Goal: Task Accomplishment & Management: Use online tool/utility

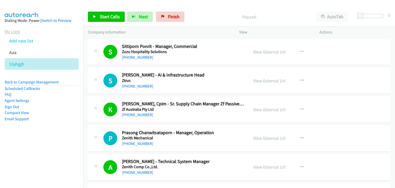
click at [17, 32] on link "My Lists" at bounding box center [12, 32] width 15 height 6
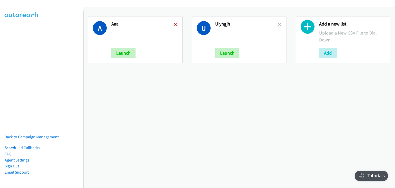
click at [174, 26] on icon at bounding box center [176, 25] width 4 height 4
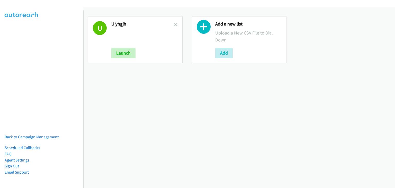
click at [174, 26] on icon at bounding box center [176, 25] width 4 height 4
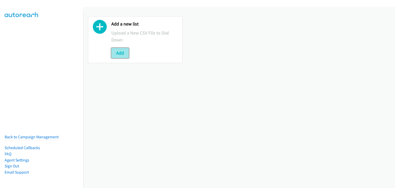
click at [117, 56] on button "Add" at bounding box center [119, 53] width 17 height 10
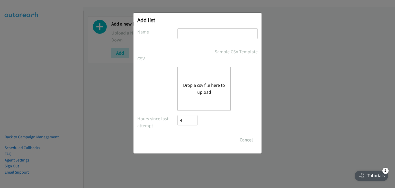
click at [198, 86] on button "Drop a csv file here to upload" at bounding box center [204, 89] width 42 height 14
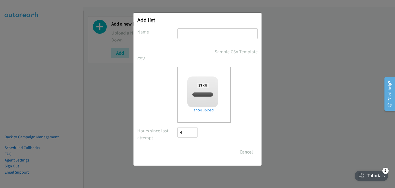
checkbox input "true"
click at [184, 34] on input "text" at bounding box center [217, 33] width 80 height 11
type input "TH"
click at [196, 150] on input "Save List" at bounding box center [190, 152] width 27 height 10
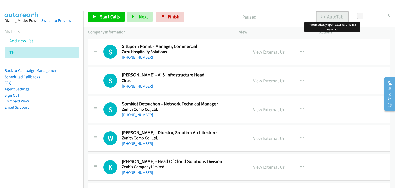
click at [325, 19] on button "AutoTab" at bounding box center [332, 17] width 32 height 10
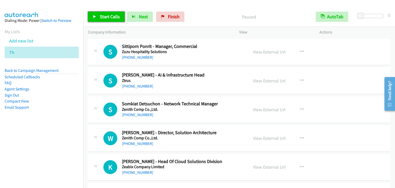
click at [109, 19] on span "Start Calls" at bounding box center [110, 17] width 20 height 6
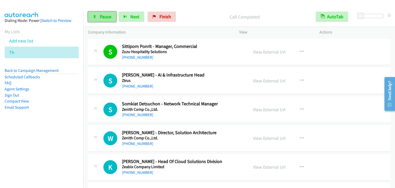
click at [105, 14] on span "Pause" at bounding box center [106, 17] width 12 height 6
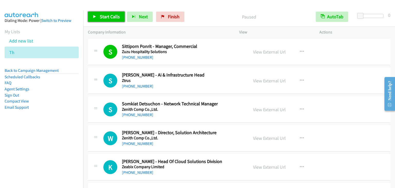
click at [93, 16] on icon at bounding box center [95, 17] width 4 height 4
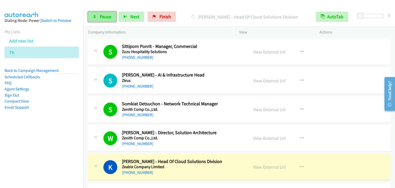
click at [95, 17] on icon at bounding box center [95, 17] width 4 height 4
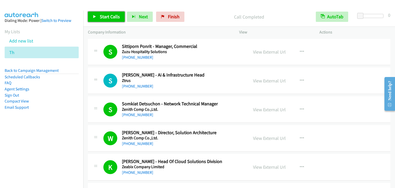
click at [99, 19] on link "Start Calls" at bounding box center [106, 17] width 37 height 10
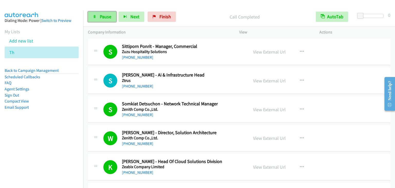
click at [107, 17] on span "Pause" at bounding box center [106, 17] width 12 height 6
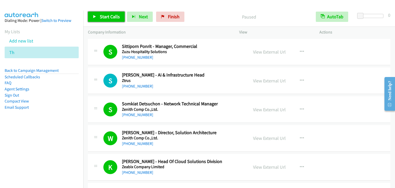
click at [107, 17] on span "Start Calls" at bounding box center [110, 17] width 20 height 6
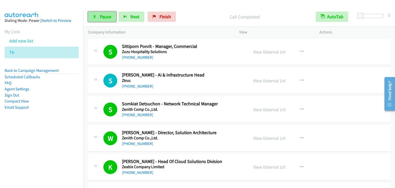
click at [105, 16] on span "Pause" at bounding box center [106, 17] width 12 height 6
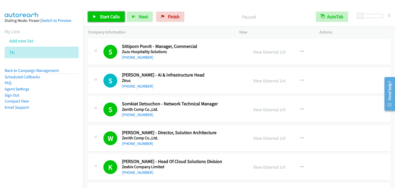
click at [105, 16] on span "Start Calls" at bounding box center [110, 17] width 20 height 6
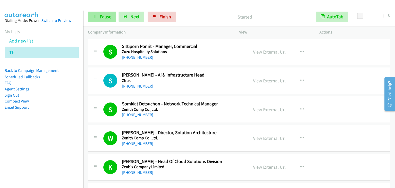
click at [88, 12] on link "Start Calls" at bounding box center [93, 14] width 10 height 5
click at [97, 19] on link "Pause" at bounding box center [102, 17] width 28 height 10
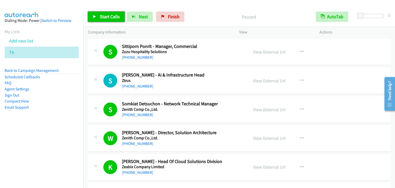
click at [97, 19] on link "Start Calls" at bounding box center [106, 17] width 37 height 10
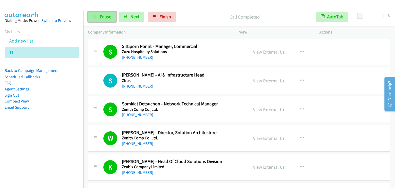
click at [102, 17] on span "Pause" at bounding box center [106, 17] width 12 height 6
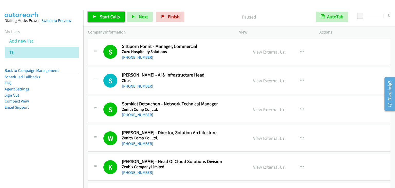
click at [107, 16] on span "Start Calls" at bounding box center [110, 17] width 20 height 6
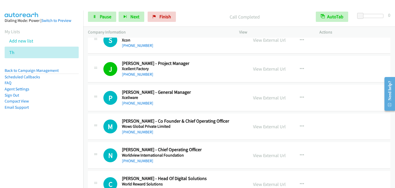
scroll to position [386, 0]
click at [267, 67] on link "View External Url" at bounding box center [269, 69] width 33 height 6
click at [107, 16] on span "Pause" at bounding box center [106, 17] width 12 height 6
click at [102, 19] on span "Start Calls" at bounding box center [98, 24] width 10 height 11
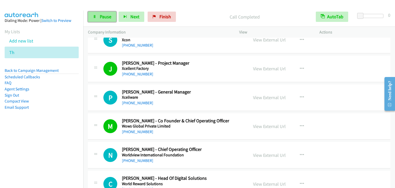
click at [102, 17] on span "Pause" at bounding box center [106, 17] width 12 height 6
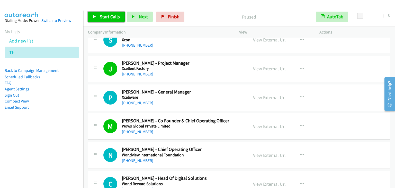
click at [105, 19] on span "Start Calls" at bounding box center [110, 17] width 20 height 6
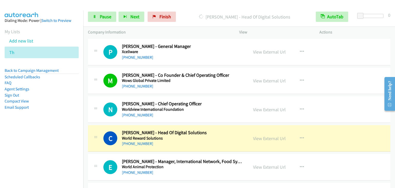
scroll to position [489, 0]
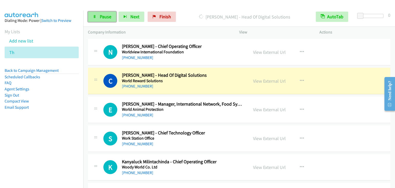
click at [107, 19] on span "Pause" at bounding box center [106, 17] width 12 height 6
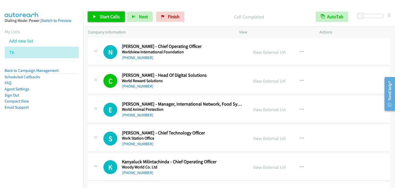
click at [104, 14] on span "Start Calls" at bounding box center [110, 17] width 20 height 6
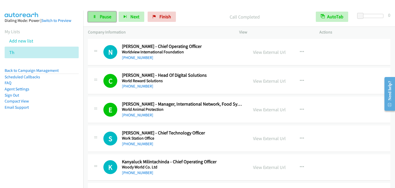
click at [106, 19] on span "Pause" at bounding box center [106, 17] width 12 height 6
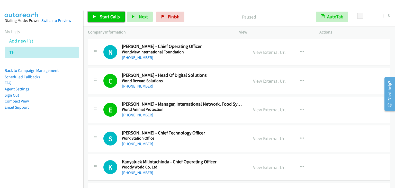
click at [107, 12] on link "Start Calls" at bounding box center [106, 17] width 37 height 10
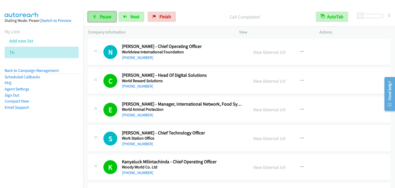
click at [104, 17] on span "Pause" at bounding box center [106, 17] width 12 height 6
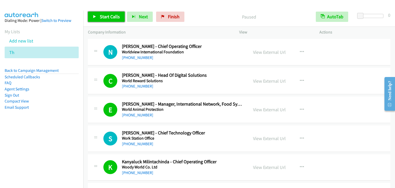
click at [98, 18] on link "Start Calls" at bounding box center [106, 17] width 37 height 10
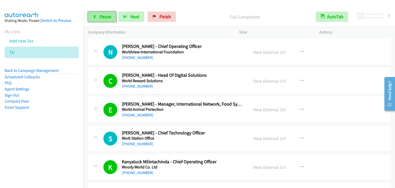
click at [103, 14] on span "Pause" at bounding box center [106, 17] width 12 height 6
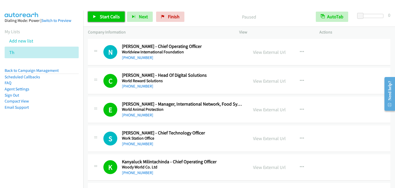
click at [104, 14] on span "Start Calls" at bounding box center [110, 17] width 20 height 6
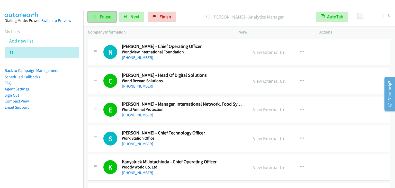
click at [105, 14] on span "Pause" at bounding box center [106, 17] width 12 height 6
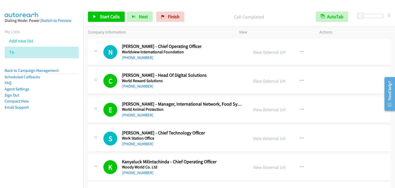
click at [204, 11] on div "Start Calls Pause Next Finish Call Completed AutoTab AutoTab 0" at bounding box center [239, 17] width 312 height 20
click at [101, 17] on span "Start Calls" at bounding box center [110, 17] width 20 height 6
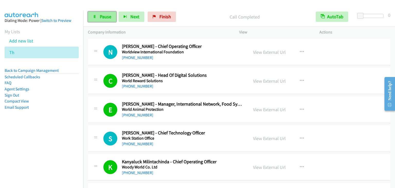
click at [101, 13] on link "Pause" at bounding box center [102, 17] width 28 height 10
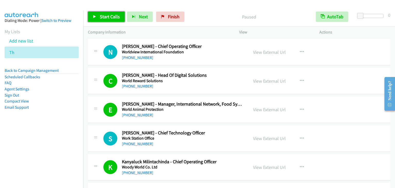
click at [116, 15] on span "Start Calls" at bounding box center [110, 17] width 20 height 6
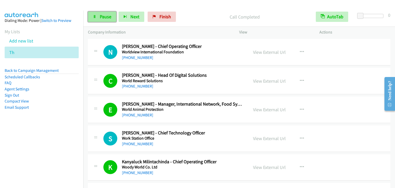
click at [100, 19] on span "Pause" at bounding box center [106, 17] width 12 height 6
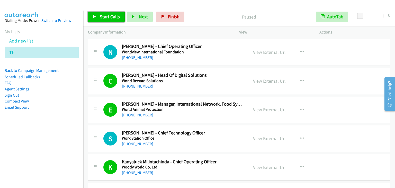
click at [100, 19] on span "Start Calls" at bounding box center [110, 17] width 20 height 6
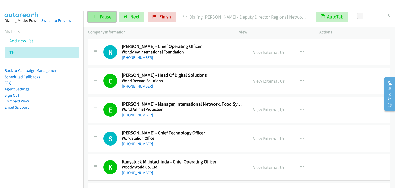
click at [103, 17] on span "Pause" at bounding box center [106, 17] width 12 height 6
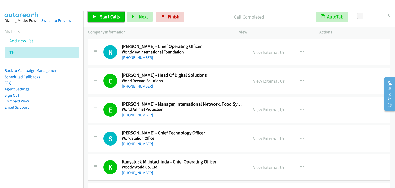
click at [109, 17] on span "Start Calls" at bounding box center [110, 17] width 20 height 6
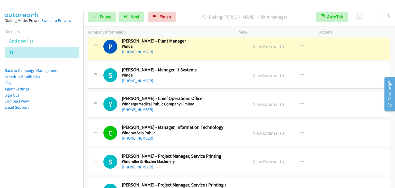
scroll to position [900, 0]
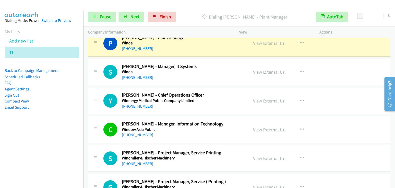
click at [267, 126] on link "View External Url" at bounding box center [269, 129] width 33 height 6
click at [104, 16] on span "Pause" at bounding box center [106, 17] width 12 height 6
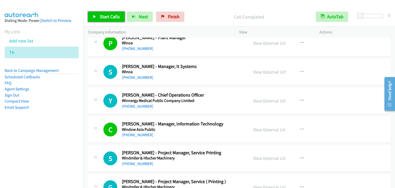
click at [104, 17] on span "Start Calls" at bounding box center [110, 17] width 20 height 6
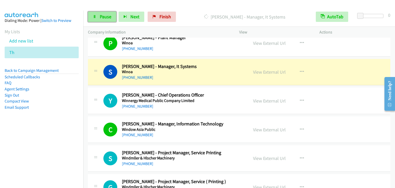
click at [105, 18] on span "Pause" at bounding box center [106, 17] width 12 height 6
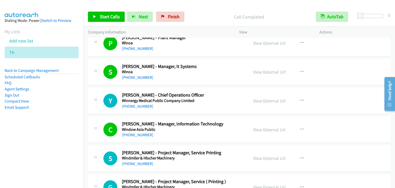
click at [63, 148] on nav "Dialing Mode: Power | Switch to Preview My Lists Add new list Th Back to Campai…" at bounding box center [42, 105] width 84 height 188
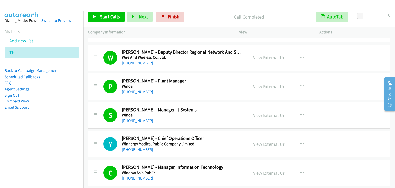
scroll to position [848, 0]
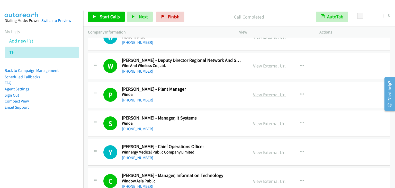
click at [263, 92] on link "View External Url" at bounding box center [269, 95] width 33 height 6
click at [100, 15] on span "Start Calls" at bounding box center [110, 17] width 20 height 6
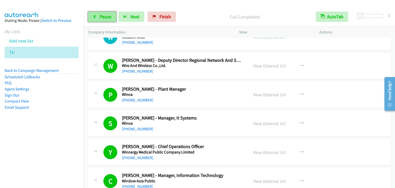
click at [104, 20] on link "Pause" at bounding box center [102, 17] width 28 height 10
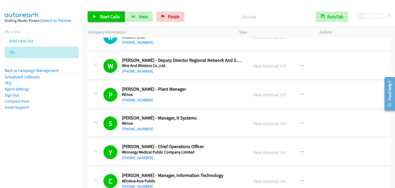
click at [112, 21] on link "Start Calls" at bounding box center [106, 17] width 37 height 10
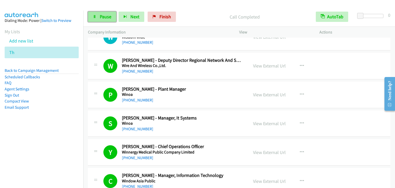
click at [98, 17] on link "Pause" at bounding box center [102, 17] width 28 height 10
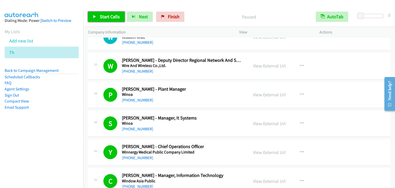
click at [111, 17] on span "Start Calls" at bounding box center [110, 17] width 20 height 6
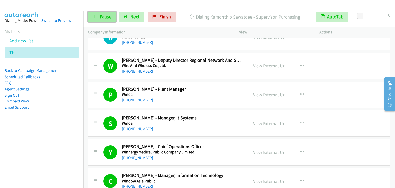
click at [102, 16] on span "Pause" at bounding box center [106, 17] width 12 height 6
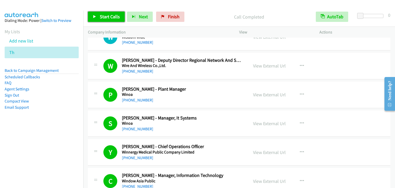
click at [100, 13] on link "Start Calls" at bounding box center [106, 17] width 37 height 10
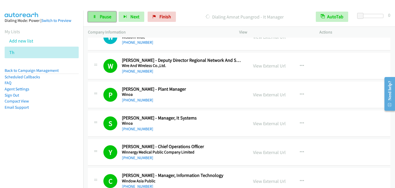
click at [103, 16] on span "Pause" at bounding box center [106, 17] width 12 height 6
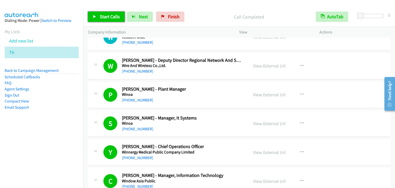
click at [106, 13] on link "Start Calls" at bounding box center [106, 17] width 37 height 10
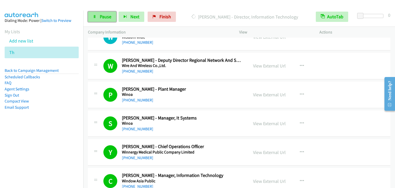
click at [98, 16] on link "Pause" at bounding box center [102, 17] width 28 height 10
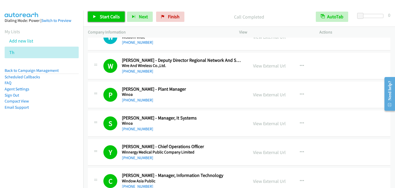
click at [106, 14] on span "Start Calls" at bounding box center [110, 17] width 20 height 6
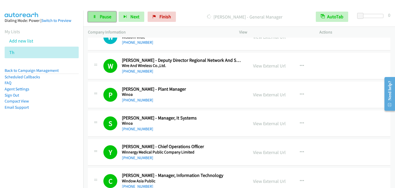
click at [107, 16] on span "Pause" at bounding box center [106, 17] width 12 height 6
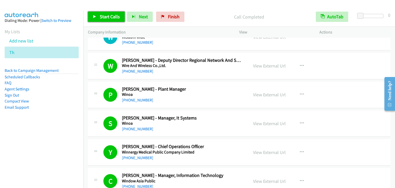
click at [102, 16] on span "Start Calls" at bounding box center [110, 17] width 20 height 6
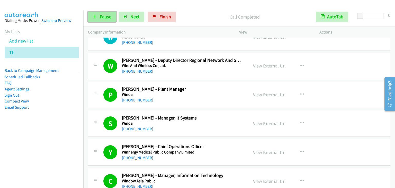
click at [105, 19] on span "Pause" at bounding box center [106, 17] width 12 height 6
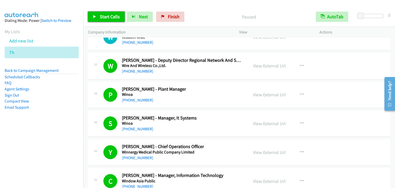
click at [115, 18] on span "Start Calls" at bounding box center [110, 17] width 20 height 6
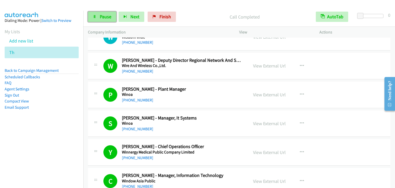
click at [105, 16] on span "Pause" at bounding box center [106, 17] width 12 height 6
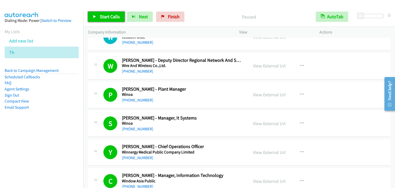
click at [110, 15] on span "Start Calls" at bounding box center [110, 17] width 20 height 6
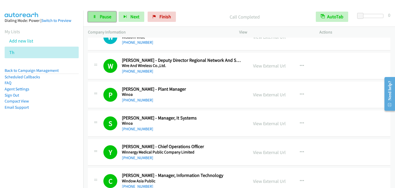
click at [104, 17] on span "Pause" at bounding box center [106, 17] width 12 height 6
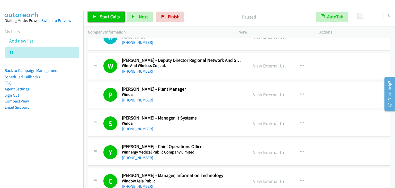
click at [104, 17] on span "Start Calls" at bounding box center [110, 17] width 20 height 6
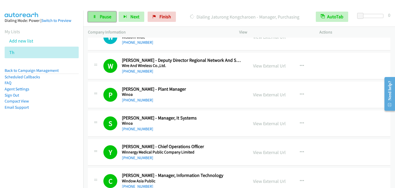
click at [101, 16] on span "Pause" at bounding box center [106, 17] width 12 height 6
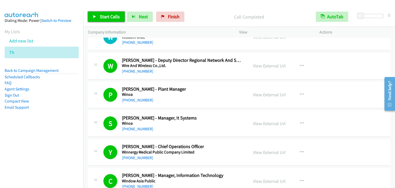
click at [114, 16] on span "Start Calls" at bounding box center [110, 17] width 20 height 6
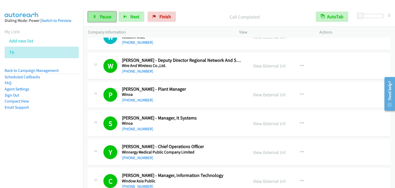
click at [109, 17] on span "Pause" at bounding box center [106, 17] width 12 height 6
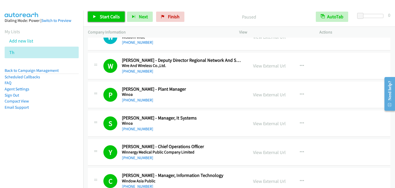
click at [109, 17] on span "Start Calls" at bounding box center [110, 17] width 20 height 6
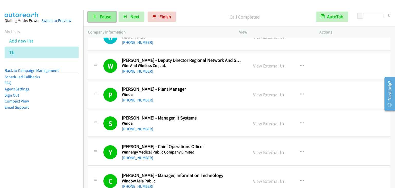
click at [102, 15] on span "Pause" at bounding box center [106, 17] width 12 height 6
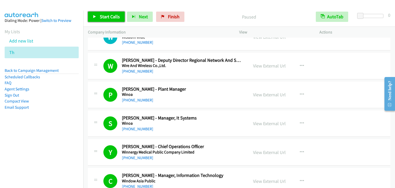
click at [115, 15] on span "Start Calls" at bounding box center [110, 17] width 20 height 6
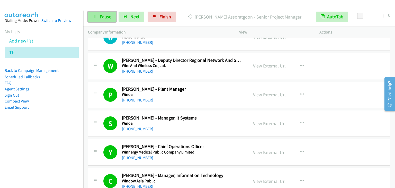
click at [104, 15] on span "Pause" at bounding box center [106, 17] width 12 height 6
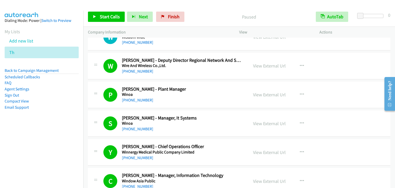
click at [25, 126] on aside "Dialing Mode: Power | Switch to Preview My Lists Add new list Th Back to Campai…" at bounding box center [41, 72] width 83 height 123
click at [113, 15] on span "Start Calls" at bounding box center [110, 17] width 20 height 6
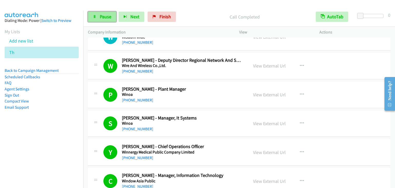
click at [105, 18] on span "Pause" at bounding box center [106, 17] width 12 height 6
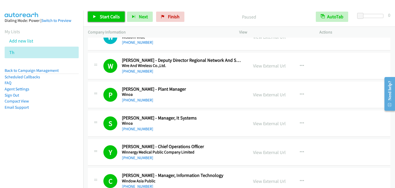
click at [105, 18] on span "Start Calls" at bounding box center [110, 17] width 20 height 6
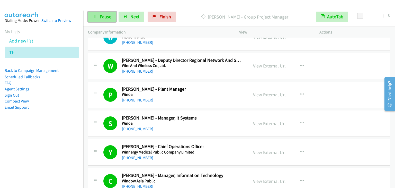
click at [100, 17] on span "Pause" at bounding box center [106, 17] width 12 height 6
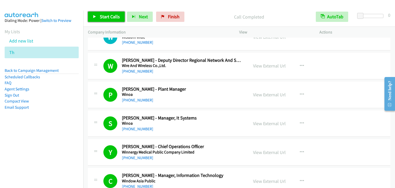
click at [97, 16] on link "Start Calls" at bounding box center [106, 17] width 37 height 10
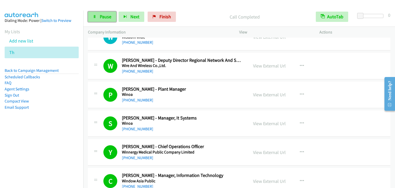
click at [104, 16] on span "Pause" at bounding box center [106, 17] width 12 height 6
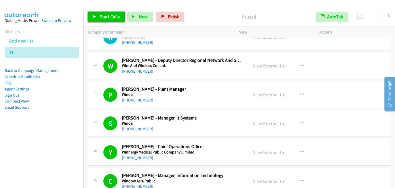
click at [104, 16] on span "Start Calls" at bounding box center [110, 17] width 20 height 6
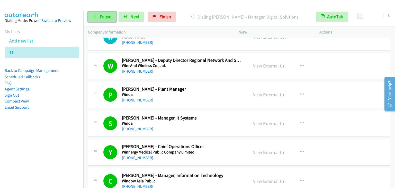
click at [106, 18] on span "Pause" at bounding box center [106, 17] width 12 height 6
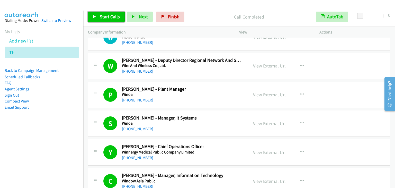
click at [96, 17] on link "Start Calls" at bounding box center [106, 17] width 37 height 10
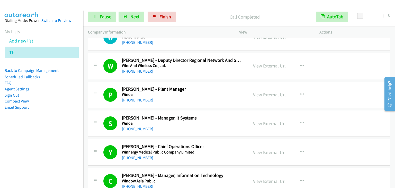
click at [104, 22] on div "Start Calls Pause Next Finish Call Completed AutoTab AutoTab 0" at bounding box center [239, 17] width 312 height 20
click at [106, 17] on span "Pause" at bounding box center [106, 17] width 12 height 6
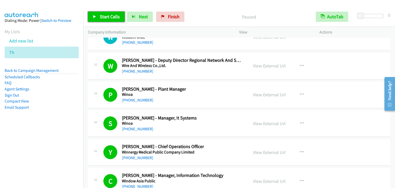
click at [106, 17] on span "Start Calls" at bounding box center [110, 17] width 20 height 6
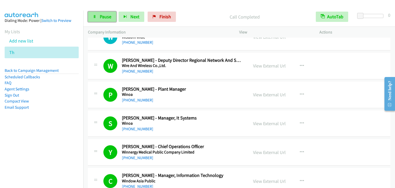
click at [103, 19] on span "Pause" at bounding box center [106, 17] width 12 height 6
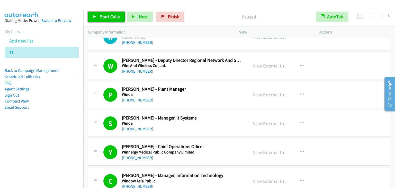
click at [106, 19] on span "Start Calls" at bounding box center [110, 17] width 20 height 6
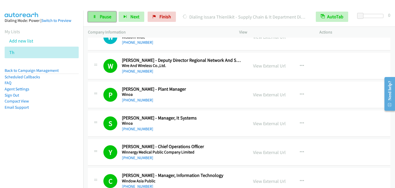
click at [109, 17] on span "Pause" at bounding box center [106, 17] width 12 height 6
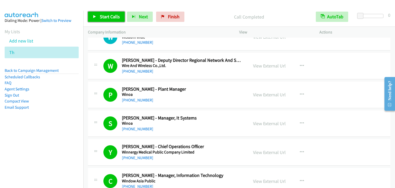
click at [100, 18] on span "Start Calls" at bounding box center [110, 17] width 20 height 6
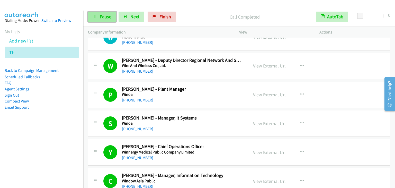
click at [107, 19] on span "Pause" at bounding box center [106, 17] width 12 height 6
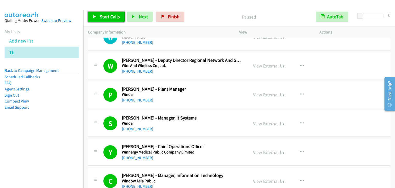
click at [105, 14] on span "Start Calls" at bounding box center [110, 17] width 20 height 6
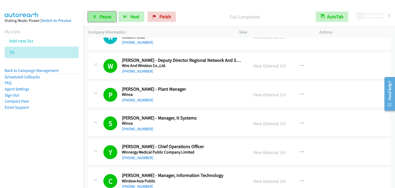
click at [102, 16] on span "Pause" at bounding box center [106, 17] width 12 height 6
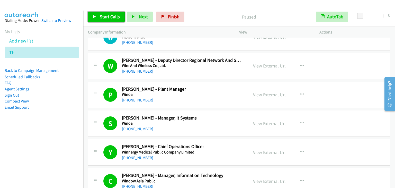
click at [103, 16] on span "Start Calls" at bounding box center [110, 17] width 20 height 6
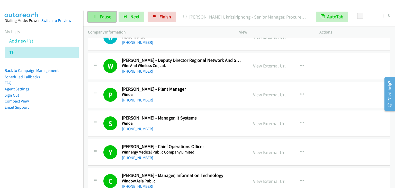
click at [106, 17] on span "Pause" at bounding box center [106, 17] width 12 height 6
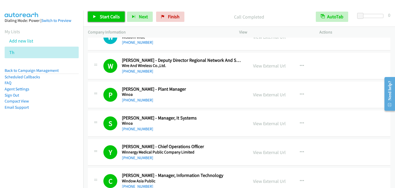
click at [115, 15] on span "Start Calls" at bounding box center [110, 17] width 20 height 6
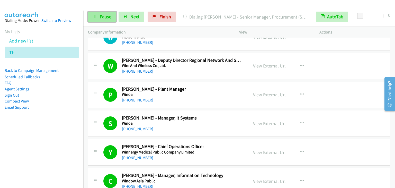
click at [103, 18] on span "Pause" at bounding box center [106, 17] width 12 height 6
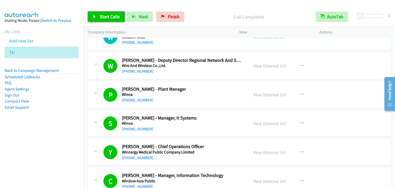
click at [100, 16] on span "Start Calls" at bounding box center [110, 17] width 20 height 6
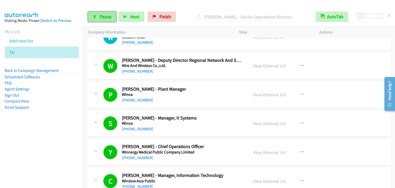
click at [107, 16] on span "Pause" at bounding box center [106, 17] width 12 height 6
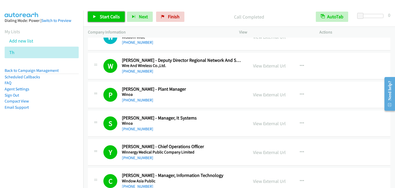
click at [101, 19] on span "Start Calls" at bounding box center [110, 17] width 20 height 6
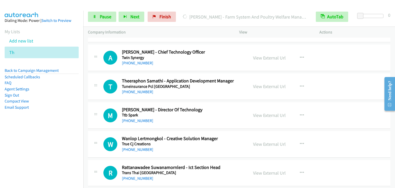
scroll to position [2640, 0]
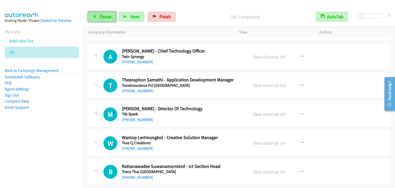
click at [104, 19] on span "Pause" at bounding box center [106, 17] width 12 height 6
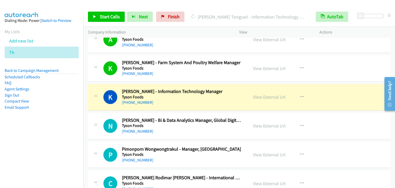
scroll to position [2486, 0]
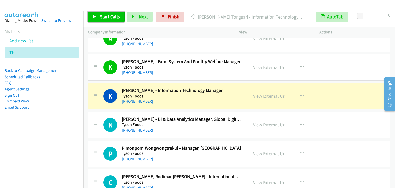
click at [110, 16] on span "Start Calls" at bounding box center [110, 17] width 20 height 6
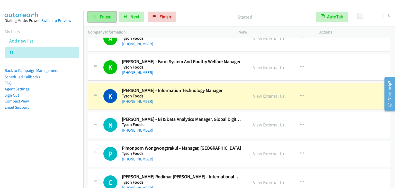
click at [103, 15] on span "Pause" at bounding box center [106, 17] width 12 height 6
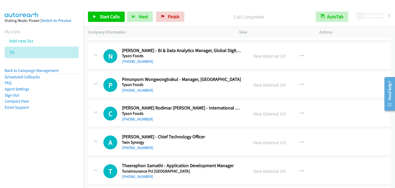
scroll to position [2537, 0]
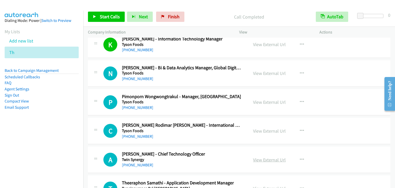
click at [262, 157] on link "View External Url" at bounding box center [269, 160] width 33 height 6
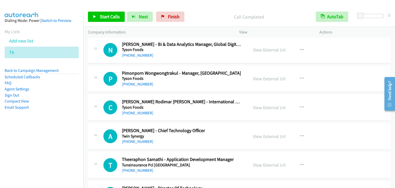
scroll to position [2563, 0]
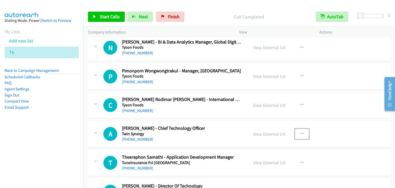
click at [303, 129] on button "button" at bounding box center [302, 134] width 14 height 10
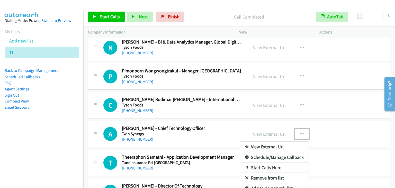
drag, startPoint x: 273, startPoint y: 162, endPoint x: 289, endPoint y: 146, distance: 22.0
click at [299, 128] on div at bounding box center [197, 94] width 395 height 188
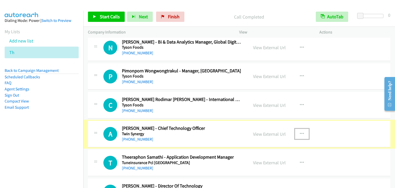
click at [300, 132] on icon "button" at bounding box center [302, 134] width 4 height 4
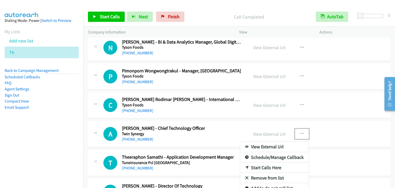
drag, startPoint x: 262, startPoint y: 162, endPoint x: 191, endPoint y: 107, distance: 89.1
click at [105, 16] on div at bounding box center [197, 94] width 395 height 188
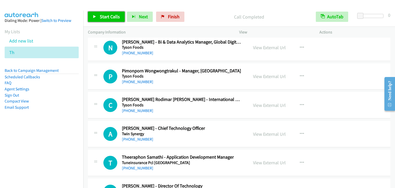
click at [105, 17] on span "Start Calls" at bounding box center [110, 17] width 20 height 6
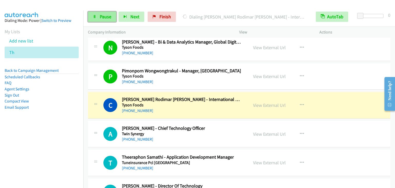
click at [107, 17] on span "Pause" at bounding box center [106, 17] width 12 height 6
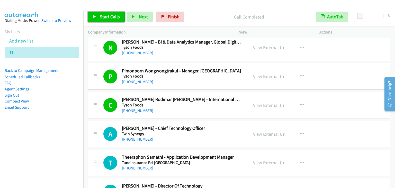
click at [99, 15] on link "Start Calls" at bounding box center [106, 17] width 37 height 10
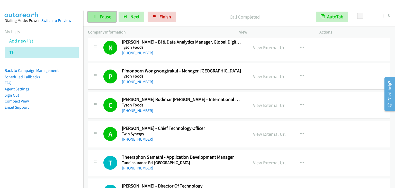
click at [97, 16] on link "Pause" at bounding box center [102, 17] width 28 height 10
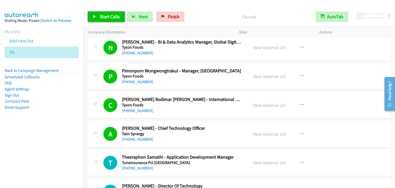
click at [97, 16] on link "Start Calls" at bounding box center [106, 17] width 37 height 10
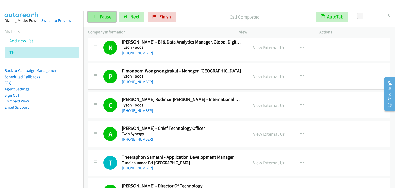
click at [106, 17] on span "Pause" at bounding box center [106, 17] width 12 height 6
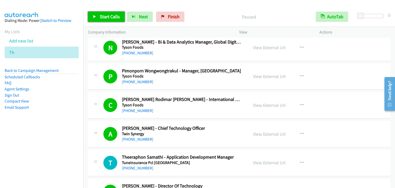
click at [106, 17] on span "Start Calls" at bounding box center [110, 17] width 20 height 6
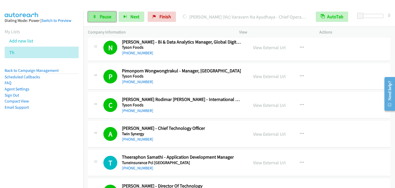
click at [101, 16] on span "Pause" at bounding box center [106, 17] width 12 height 6
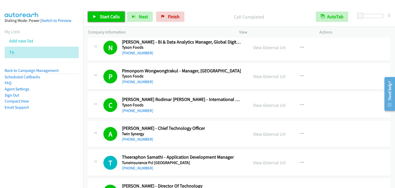
click at [105, 18] on span "Start Calls" at bounding box center [110, 17] width 20 height 6
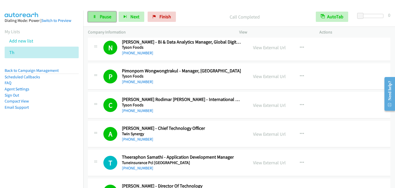
click at [94, 17] on icon at bounding box center [95, 17] width 4 height 4
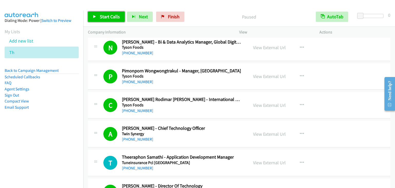
click at [101, 17] on span "Start Calls" at bounding box center [110, 17] width 20 height 6
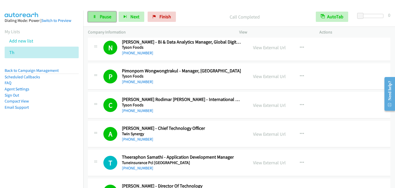
click at [93, 14] on link "Pause" at bounding box center [102, 17] width 28 height 10
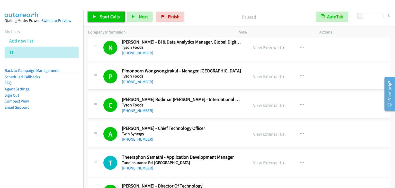
click at [100, 17] on span "Start Calls" at bounding box center [110, 17] width 20 height 6
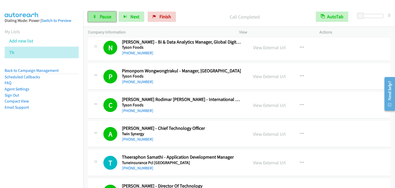
click at [108, 16] on span "Pause" at bounding box center [106, 17] width 12 height 6
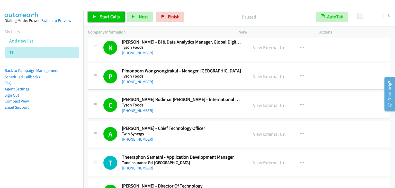
click at [111, 18] on span "Start Calls" at bounding box center [110, 17] width 20 height 6
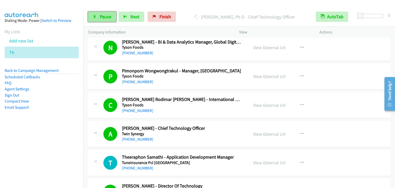
click at [97, 17] on link "Pause" at bounding box center [102, 17] width 28 height 10
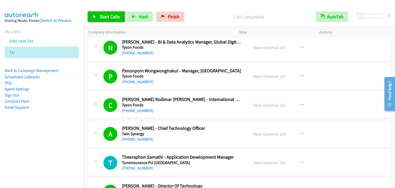
click at [110, 16] on span "Start Calls" at bounding box center [110, 17] width 20 height 6
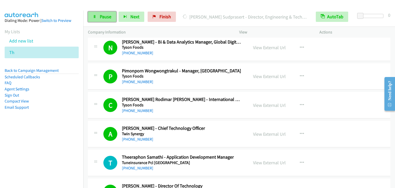
click at [102, 18] on span "Pause" at bounding box center [106, 17] width 12 height 6
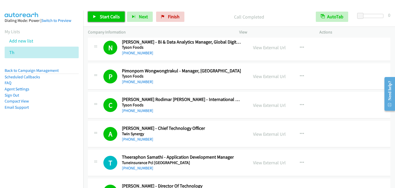
click at [104, 14] on span "Start Calls" at bounding box center [110, 17] width 20 height 6
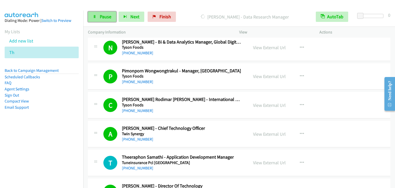
click at [95, 14] on link "Pause" at bounding box center [102, 17] width 28 height 10
